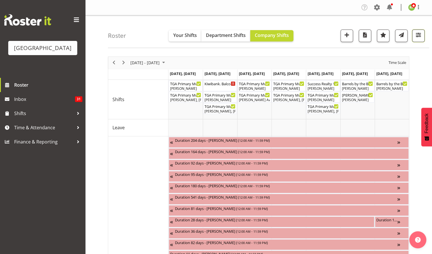
click at [417, 37] on span "button" at bounding box center [418, 34] width 7 height 7
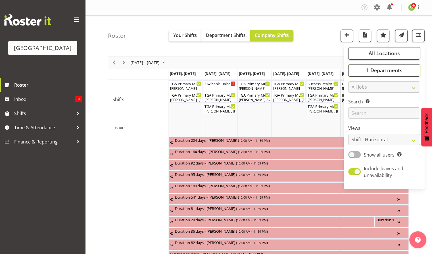
click at [381, 70] on span "1 Departments" at bounding box center [384, 70] width 36 height 7
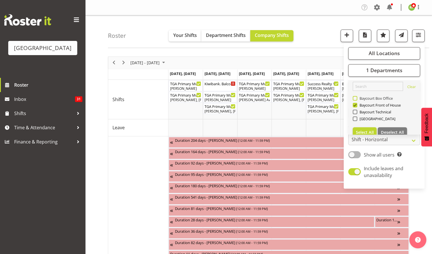
click at [353, 99] on span at bounding box center [355, 98] width 5 height 5
click at [353, 99] on input "Baycourt Box Office" at bounding box center [355, 98] width 4 height 4
checkbox input "true"
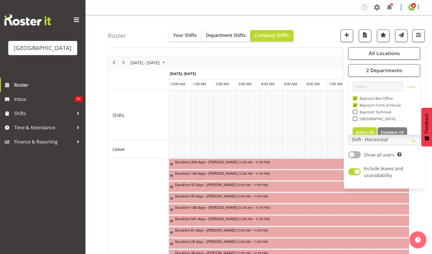
click at [316, 36] on div "Roster Your Shifts Department Shifts Company Shifts All Locations Clear Baycour…" at bounding box center [268, 31] width 321 height 33
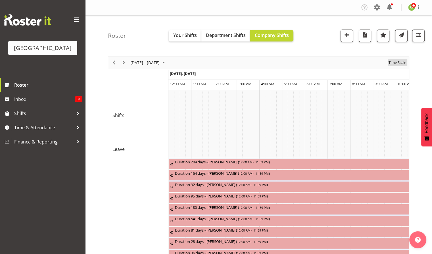
click at [398, 63] on span "Time Scale" at bounding box center [397, 62] width 19 height 7
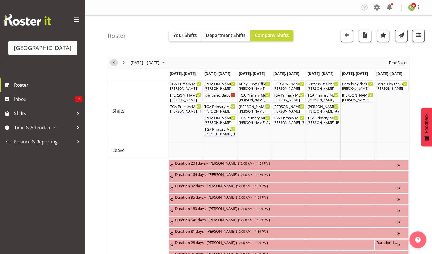
click at [116, 62] on span "Previous" at bounding box center [113, 62] width 7 height 7
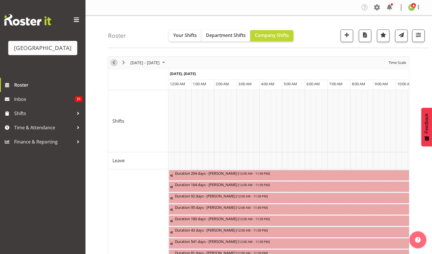
click at [114, 62] on span "Previous" at bounding box center [113, 62] width 7 height 7
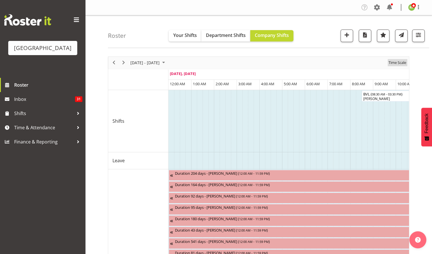
click at [397, 62] on span "Time Scale" at bounding box center [397, 62] width 19 height 7
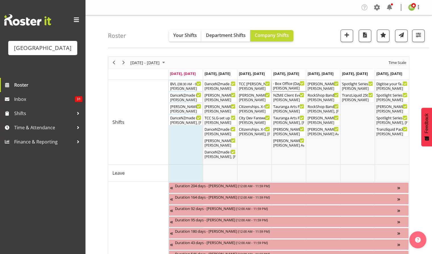
click at [289, 87] on div "[PERSON_NAME]" at bounding box center [289, 88] width 32 height 5
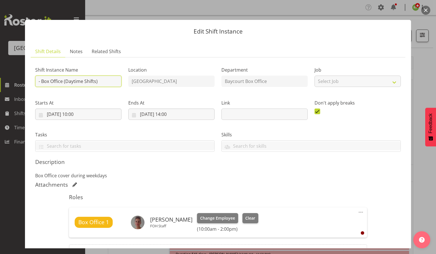
click at [38, 80] on input "- Box Office (Daytime Shifts)" at bounding box center [78, 81] width 86 height 11
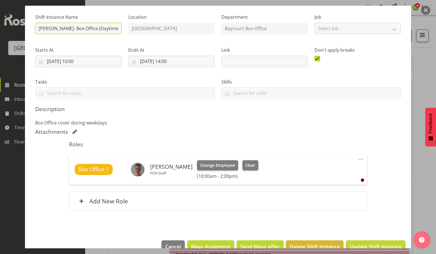
scroll to position [65, 0]
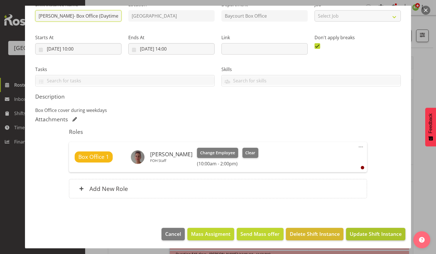
type input "LISA- Box Office (Daytime Shifts)"
click at [368, 230] on span "Update Shift Instance" at bounding box center [376, 233] width 52 height 7
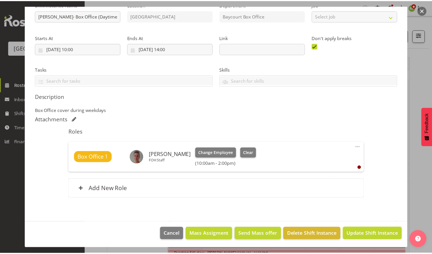
scroll to position [43, 0]
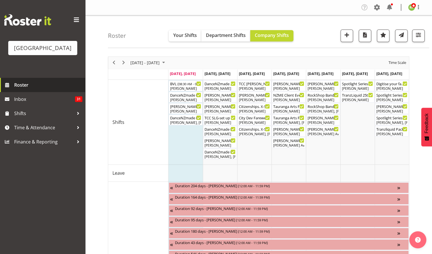
click at [25, 89] on span "Roster" at bounding box center [48, 85] width 68 height 9
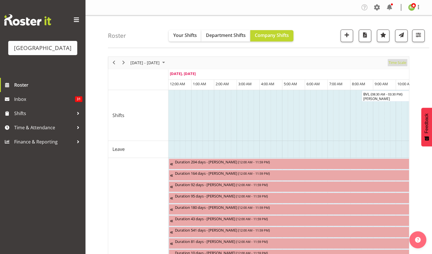
click at [397, 63] on span "Time Scale" at bounding box center [397, 62] width 19 height 7
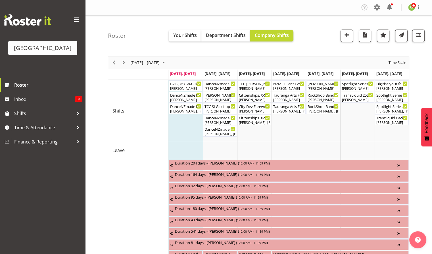
click at [425, 26] on div "Roster Your Shifts Department Shifts Company Shifts All Locations [GEOGRAPHIC_D…" at bounding box center [268, 31] width 321 height 33
click at [420, 38] on span "button" at bounding box center [418, 34] width 7 height 7
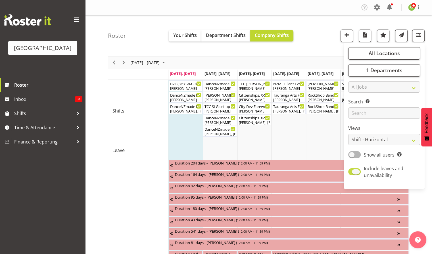
drag, startPoint x: 357, startPoint y: 174, endPoint x: 361, endPoint y: 171, distance: 5.7
click at [356, 174] on span at bounding box center [354, 171] width 12 height 7
click at [352, 174] on input "Include leaves and unavailability" at bounding box center [350, 172] width 4 height 4
checkbox input "false"
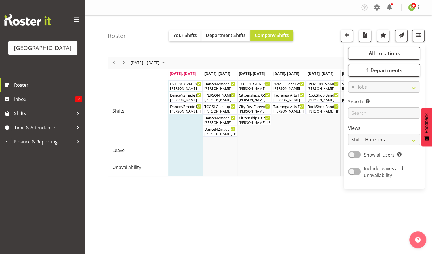
click at [324, 35] on div "Roster Your Shifts Department Shifts Company Shifts All Locations [GEOGRAPHIC_D…" at bounding box center [268, 31] width 321 height 33
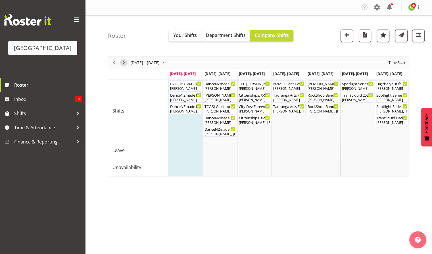
click at [123, 64] on span "Next" at bounding box center [123, 62] width 7 height 7
